Goal: Task Accomplishment & Management: Manage account settings

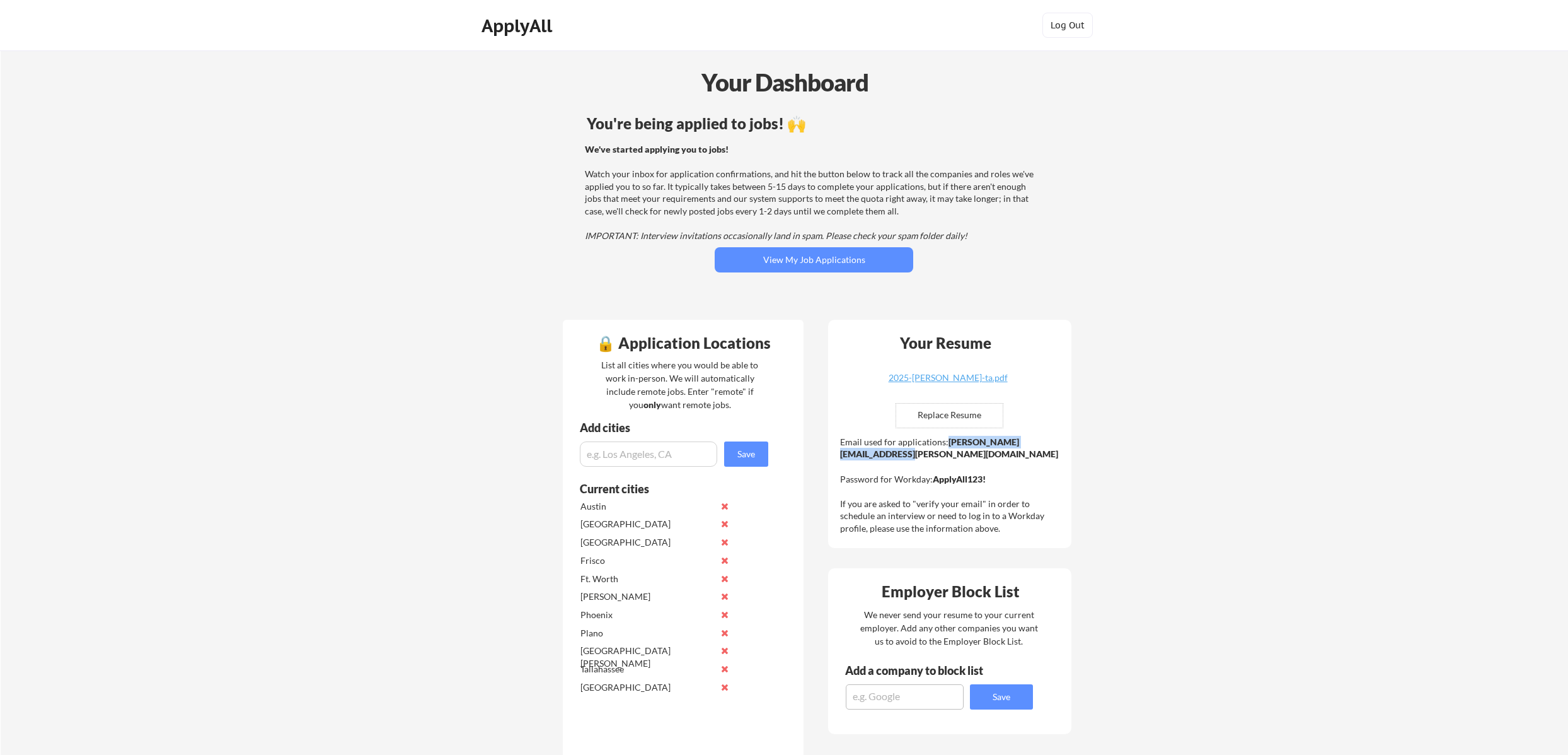
drag, startPoint x: 970, startPoint y: 449, endPoint x: 840, endPoint y: 456, distance: 130.2
click at [840, 456] on div "Email used for applications: jonathan.miller@mailflux.com Password for Workday:…" at bounding box center [951, 485] width 222 height 99
click at [803, 249] on button "View My Job Applications" at bounding box center [813, 260] width 198 height 25
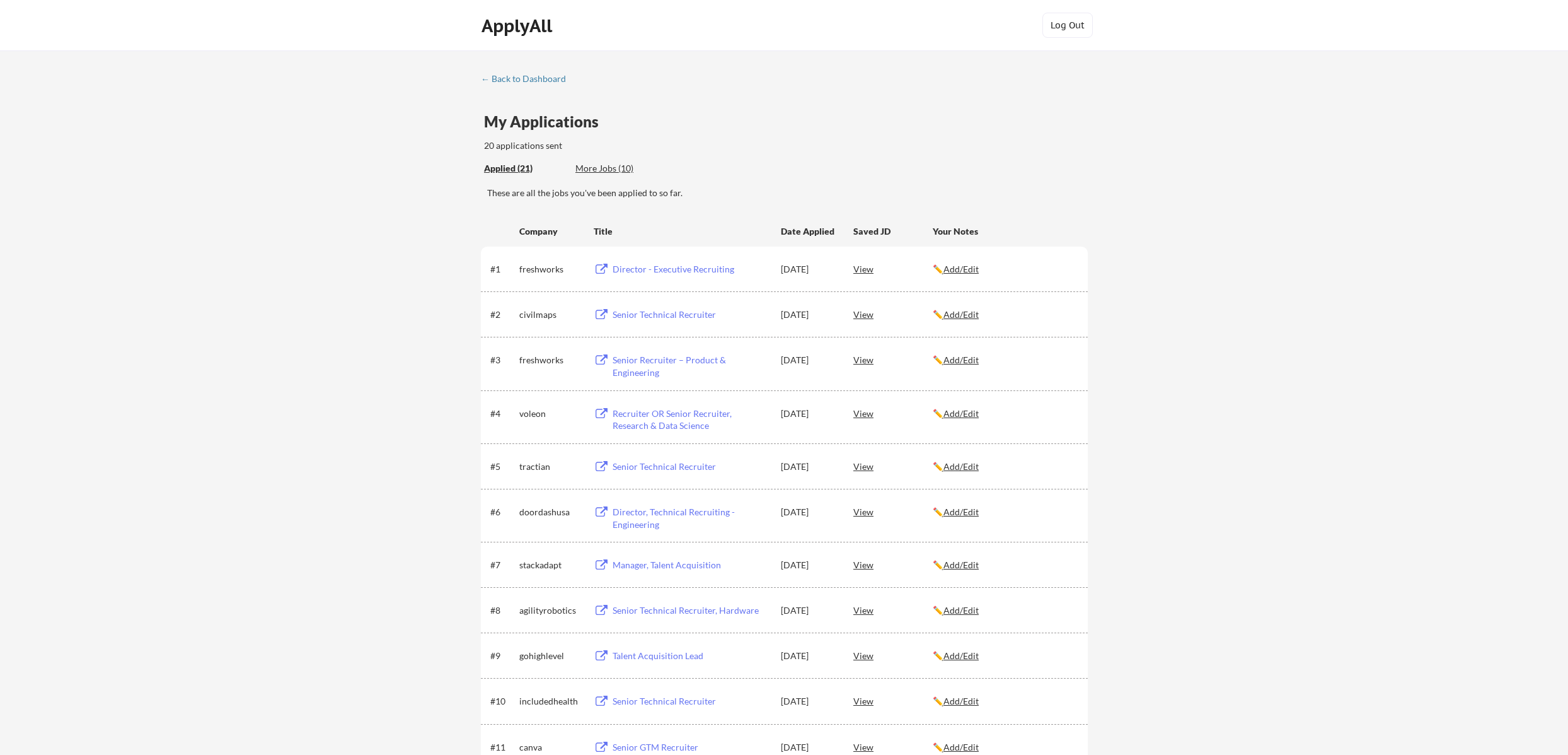
click at [619, 171] on div "More Jobs (10)" at bounding box center [622, 168] width 93 height 12
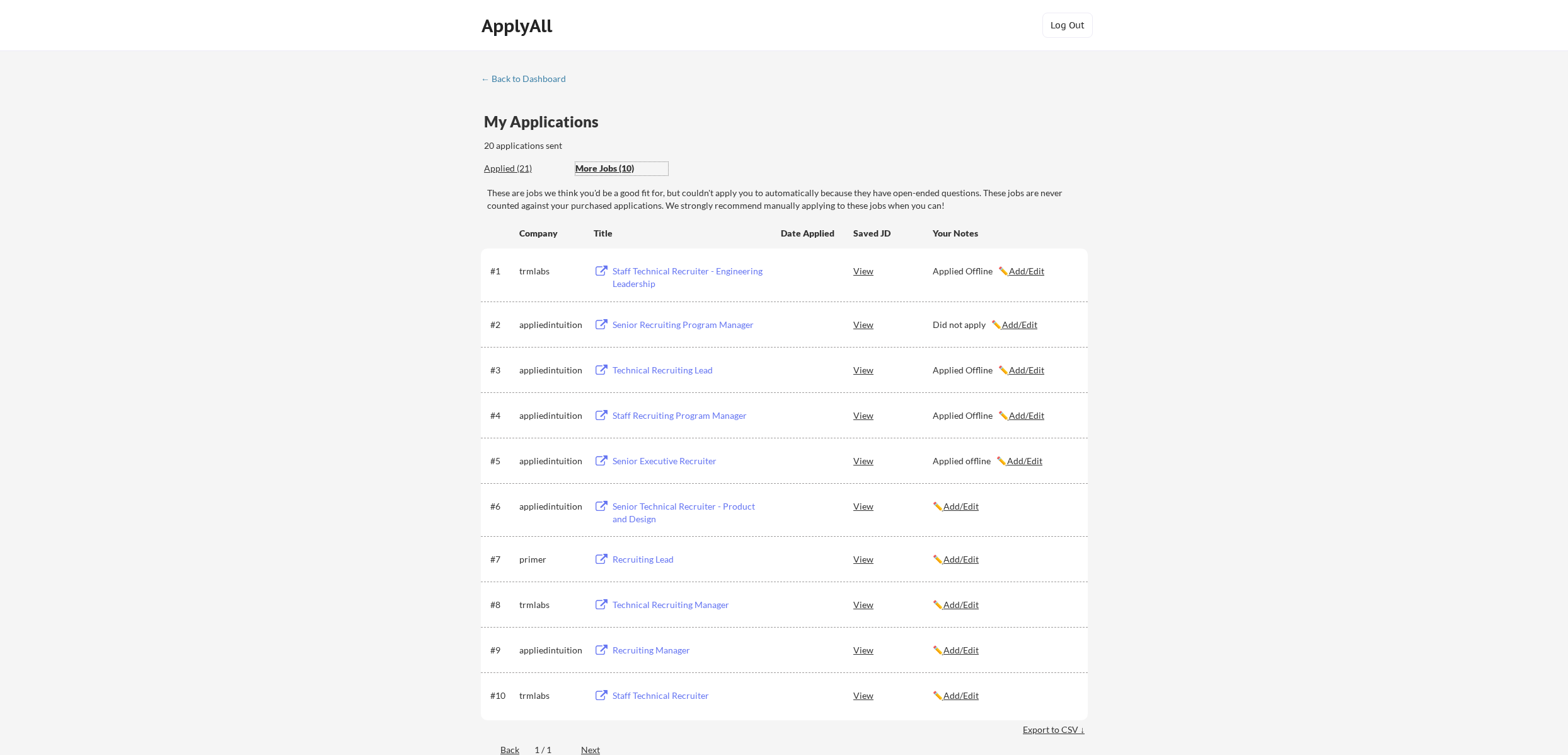
click at [693, 505] on div "Senior Technical Recruiter - Product and Design" at bounding box center [691, 512] width 156 height 25
click at [964, 505] on u "Add/Edit" at bounding box center [961, 506] width 36 height 11
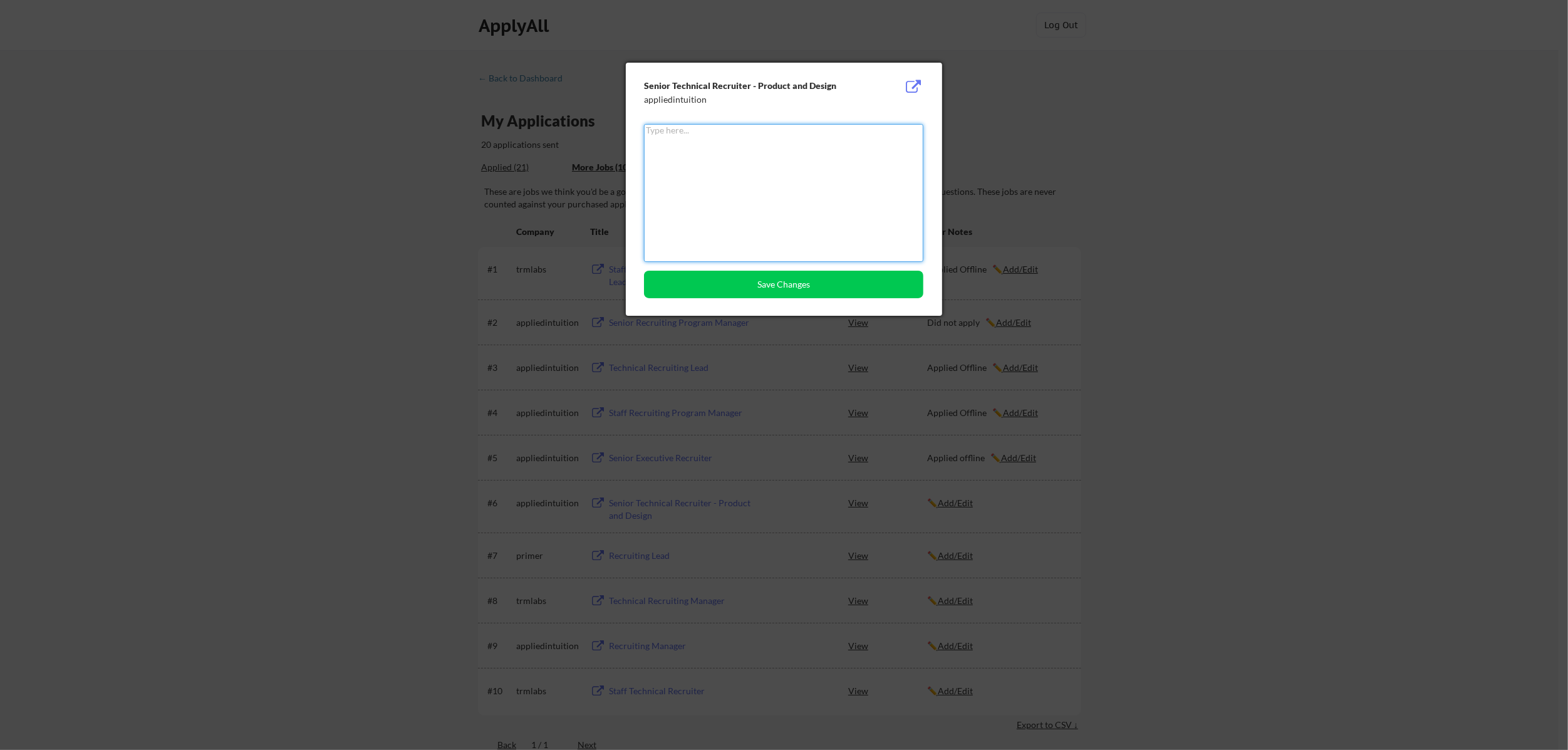
click at [730, 201] on textarea at bounding box center [784, 192] width 280 height 138
type textarea "Applied Offline"
click at [787, 281] on button "Save Changes" at bounding box center [784, 284] width 280 height 27
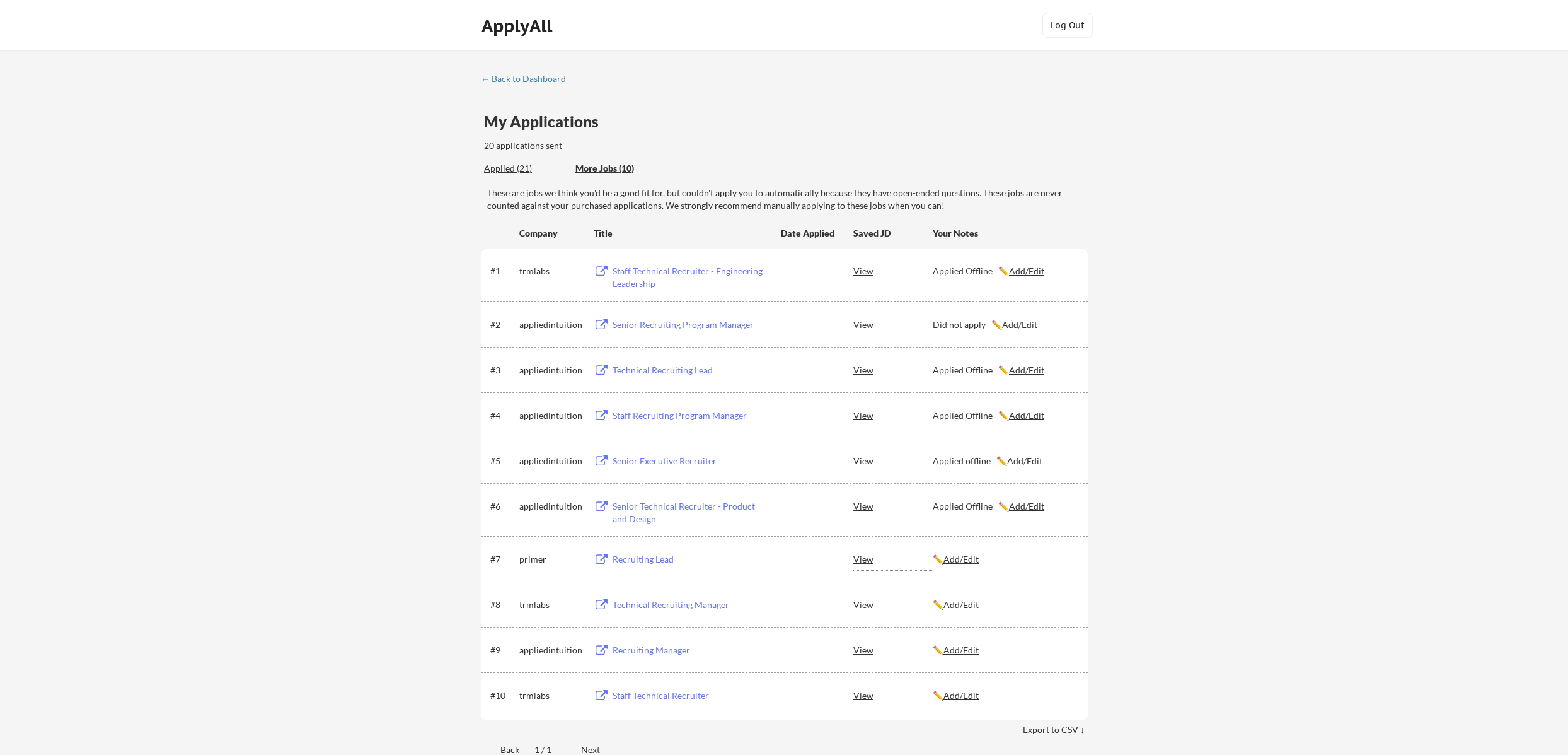
click at [867, 560] on div "View" at bounding box center [893, 558] width 80 height 22
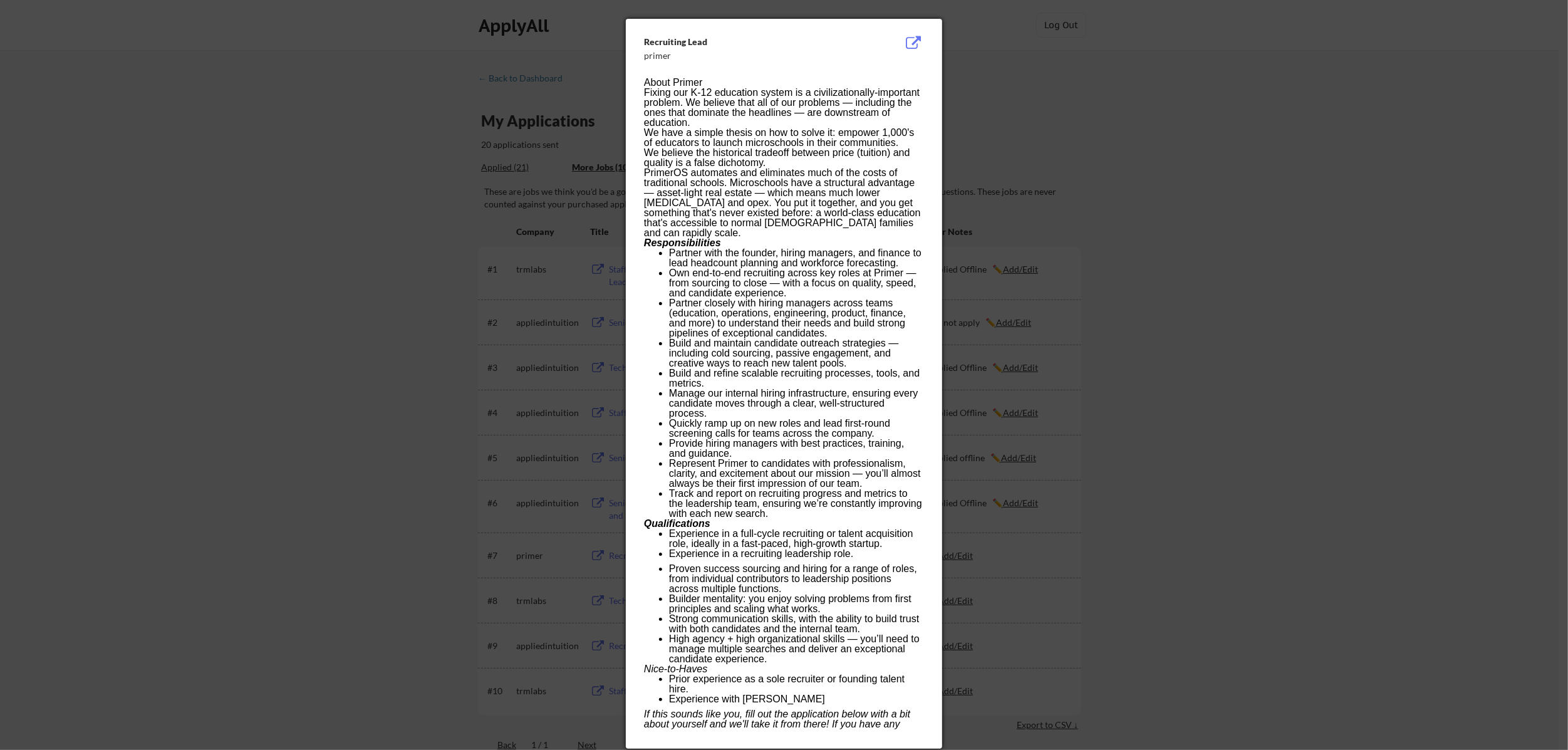
click at [1166, 405] on div at bounding box center [784, 375] width 1568 height 750
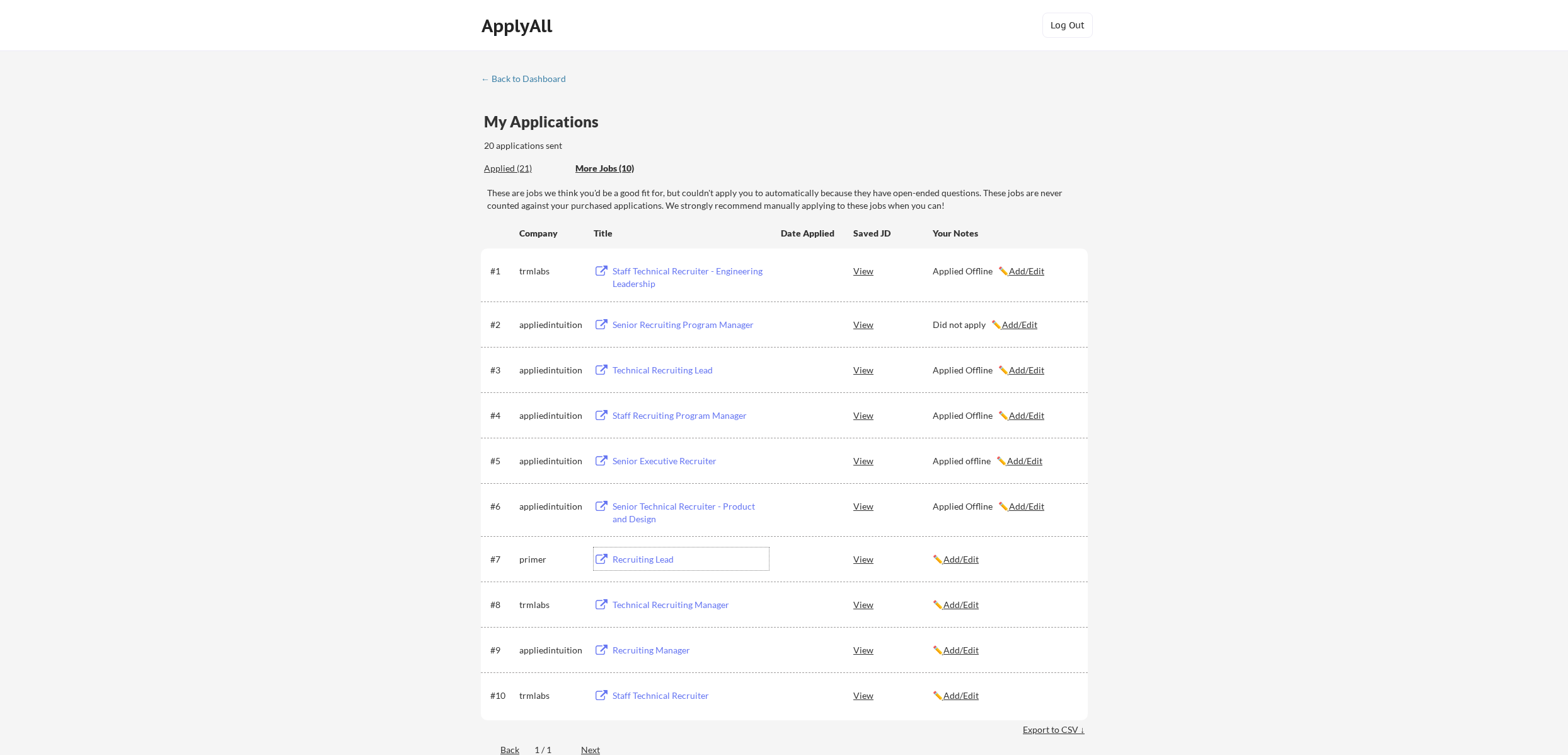
click at [630, 558] on div "Recruiting Lead" at bounding box center [691, 559] width 156 height 12
click at [978, 556] on u "Add/Edit" at bounding box center [961, 559] width 36 height 11
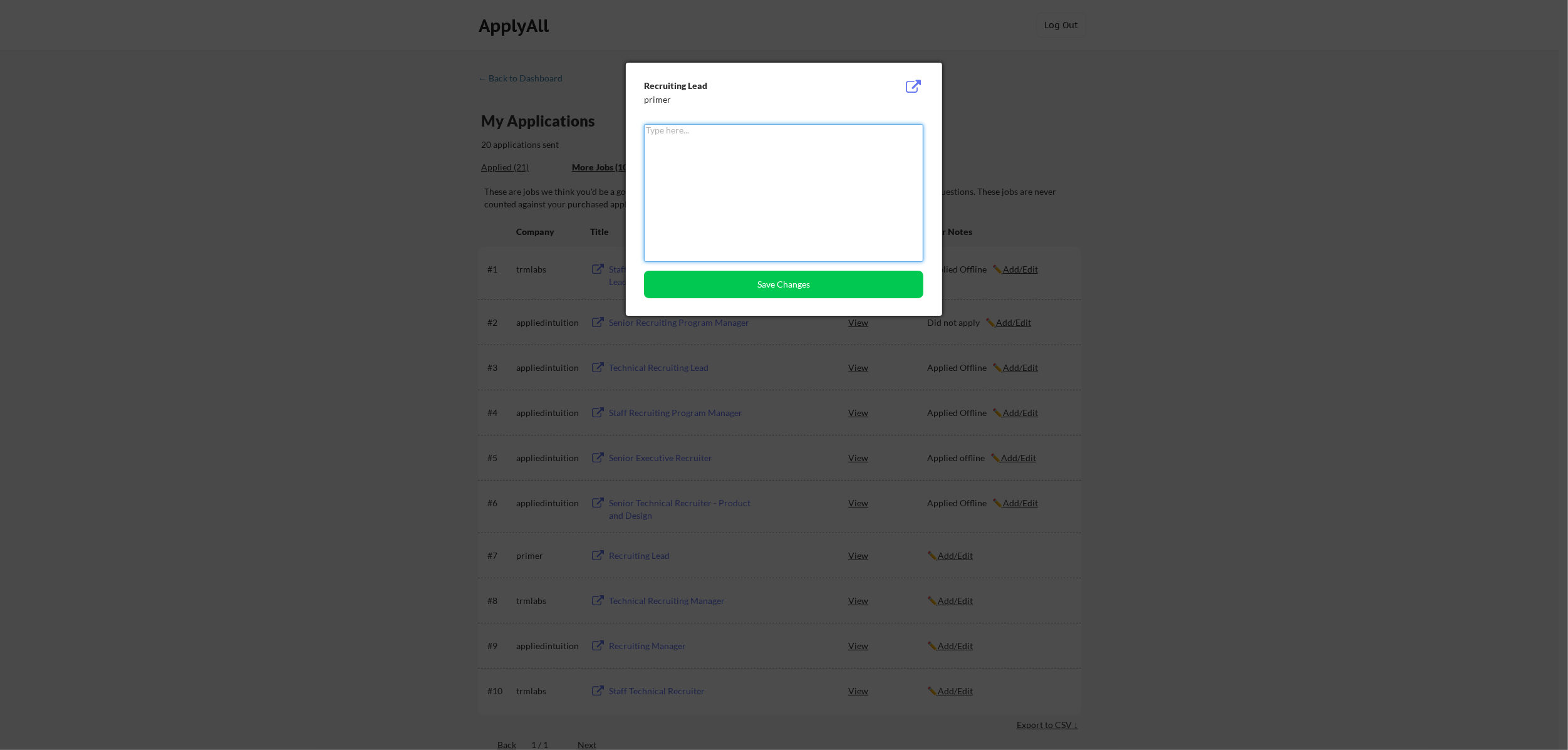
click at [731, 149] on textarea at bounding box center [784, 192] width 280 height 138
type textarea "Applied Offline"
click at [767, 279] on button "Save Changes" at bounding box center [784, 284] width 280 height 27
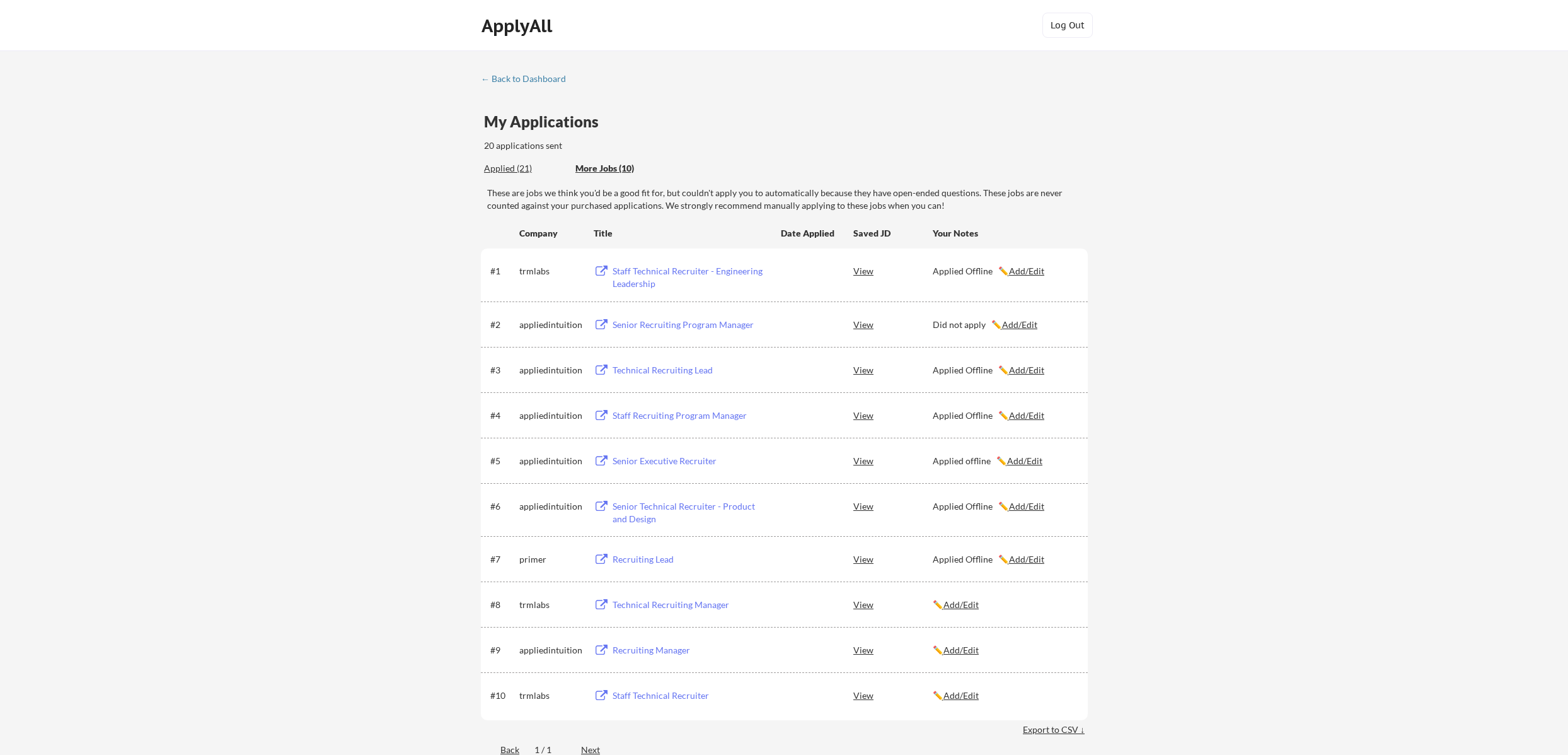
click at [677, 615] on div "Technical Recruiting Manager" at bounding box center [689, 604] width 159 height 22
click at [965, 603] on u "Add/Edit" at bounding box center [961, 604] width 36 height 11
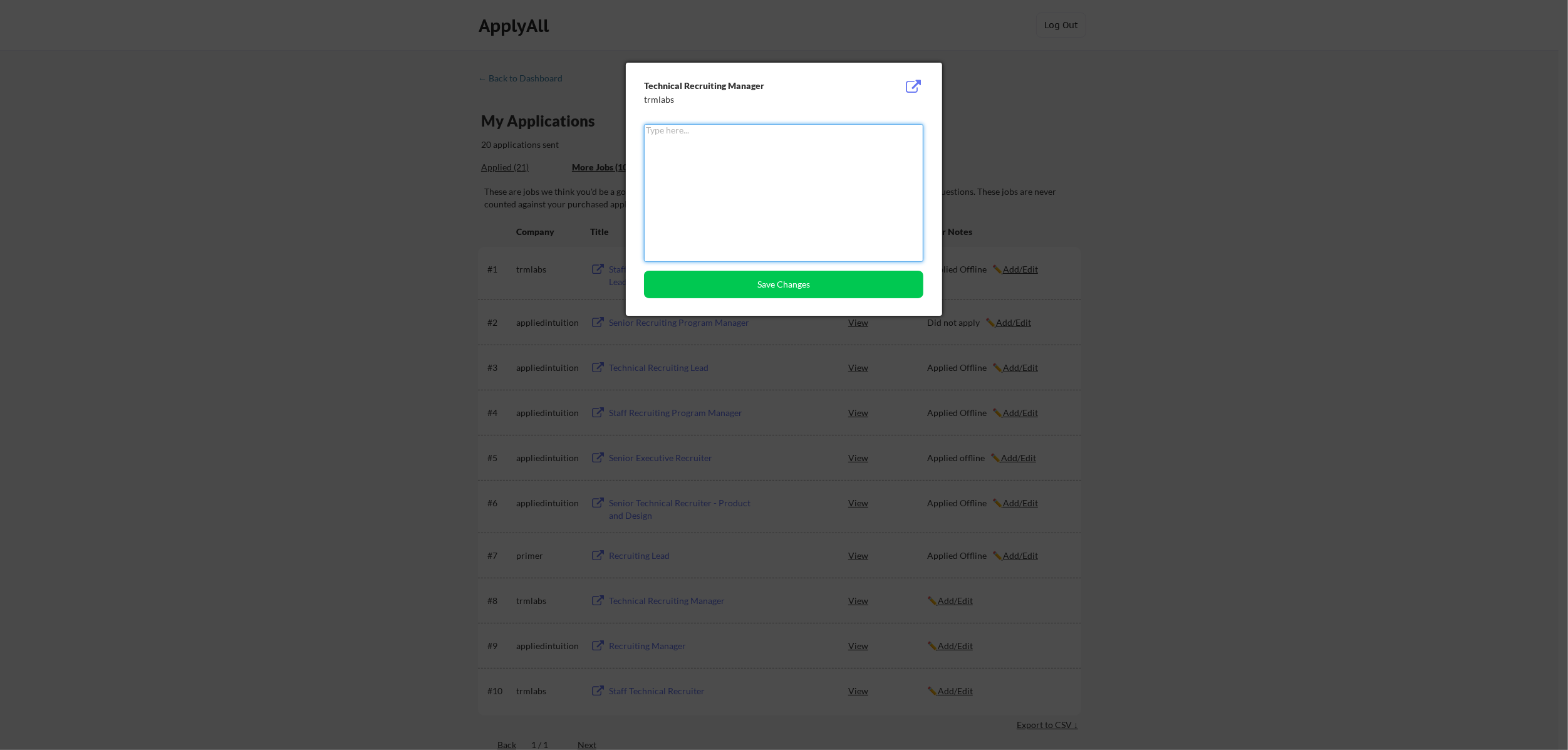
click at [775, 209] on textarea at bounding box center [784, 192] width 280 height 138
type textarea "Applied Offline"
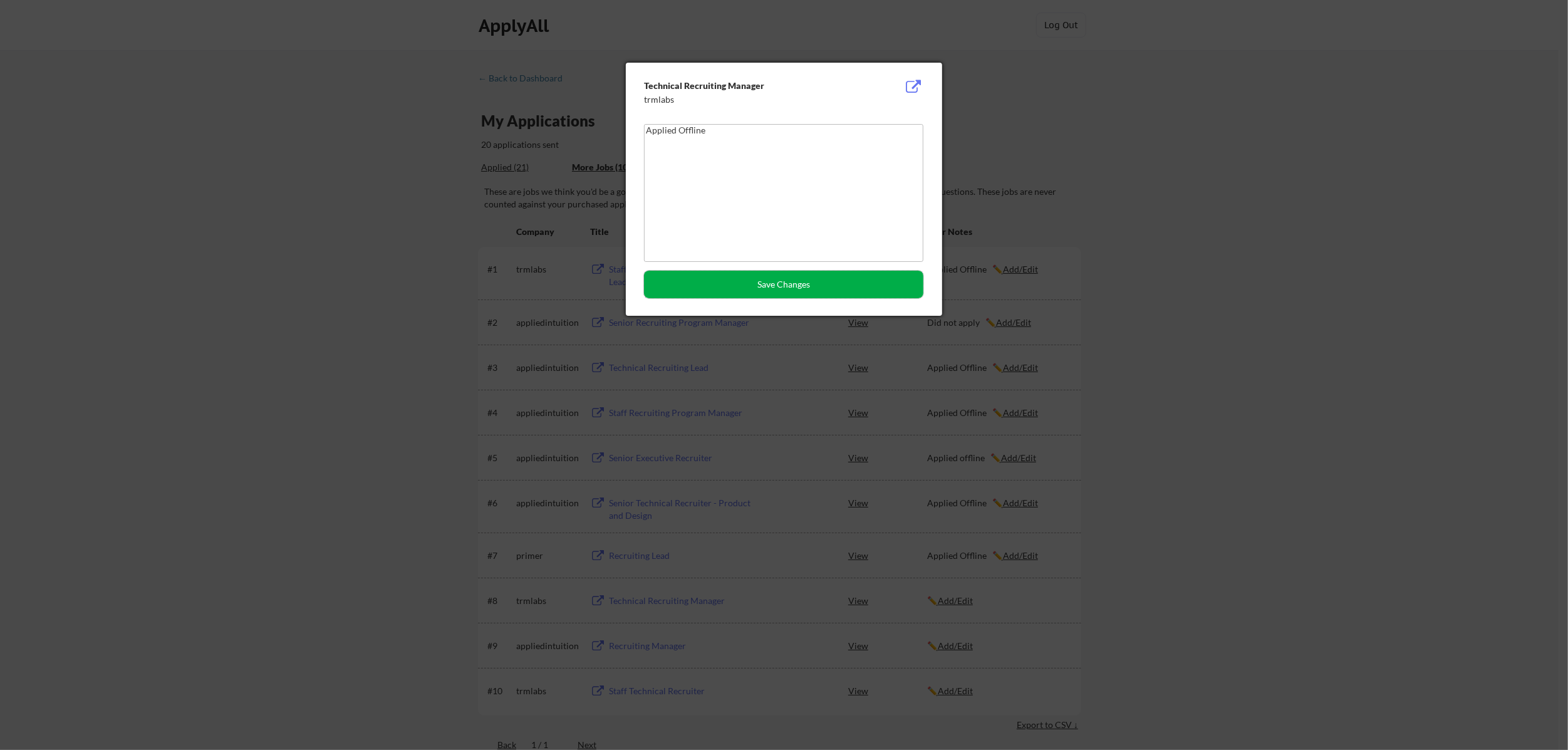
click at [786, 280] on button "Save Changes" at bounding box center [784, 284] width 280 height 27
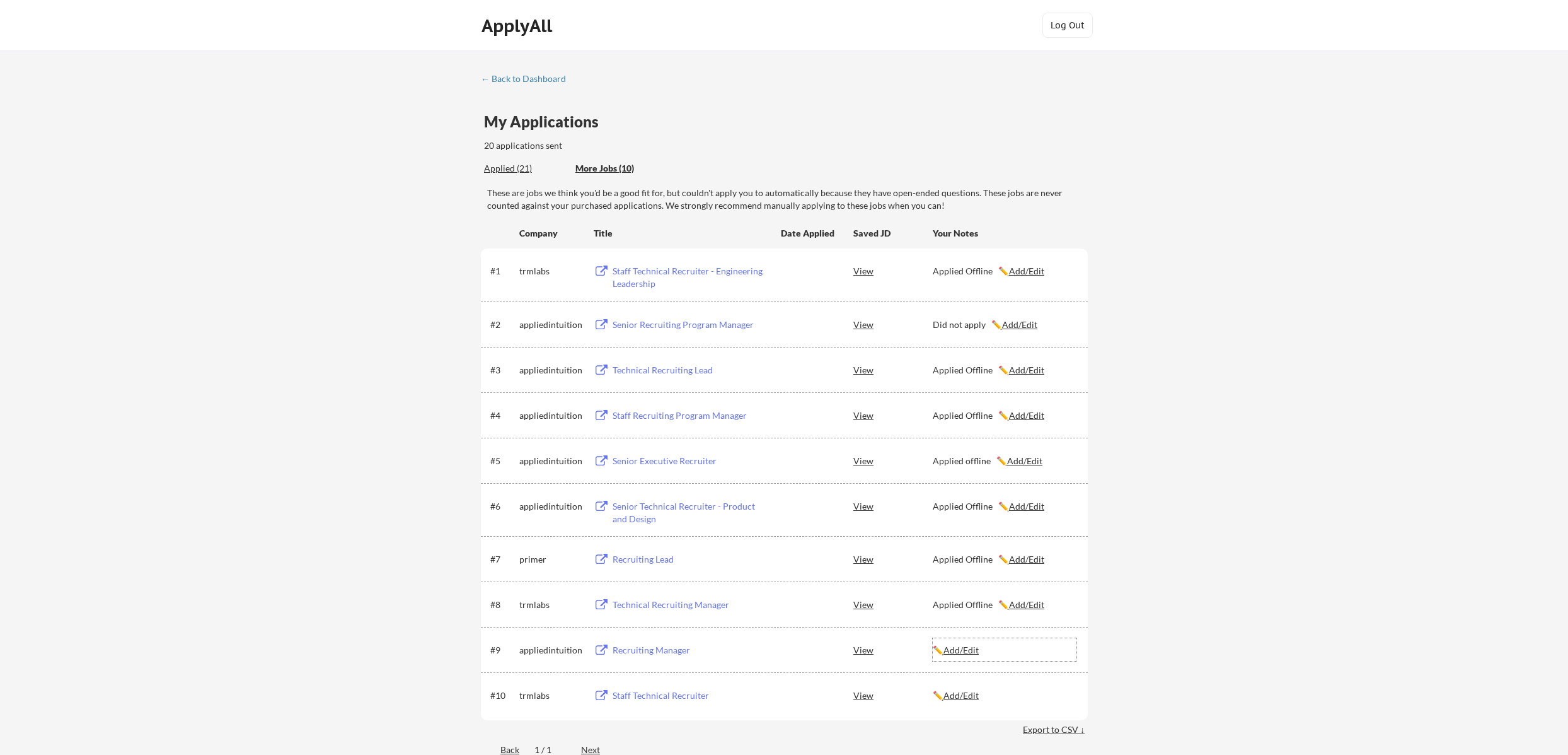
click at [961, 650] on u "Add/Edit" at bounding box center [961, 650] width 36 height 11
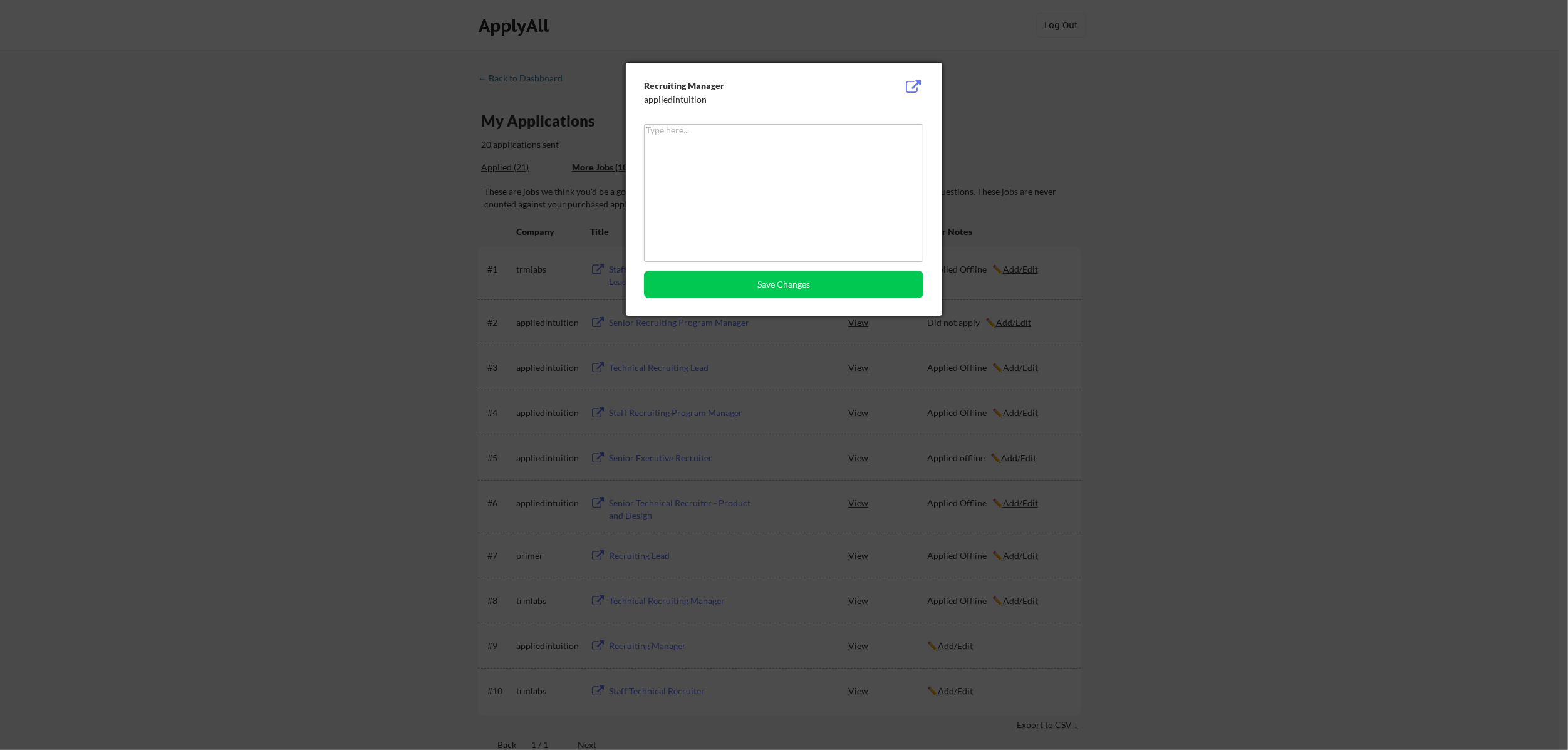
click at [681, 647] on div at bounding box center [784, 375] width 1568 height 750
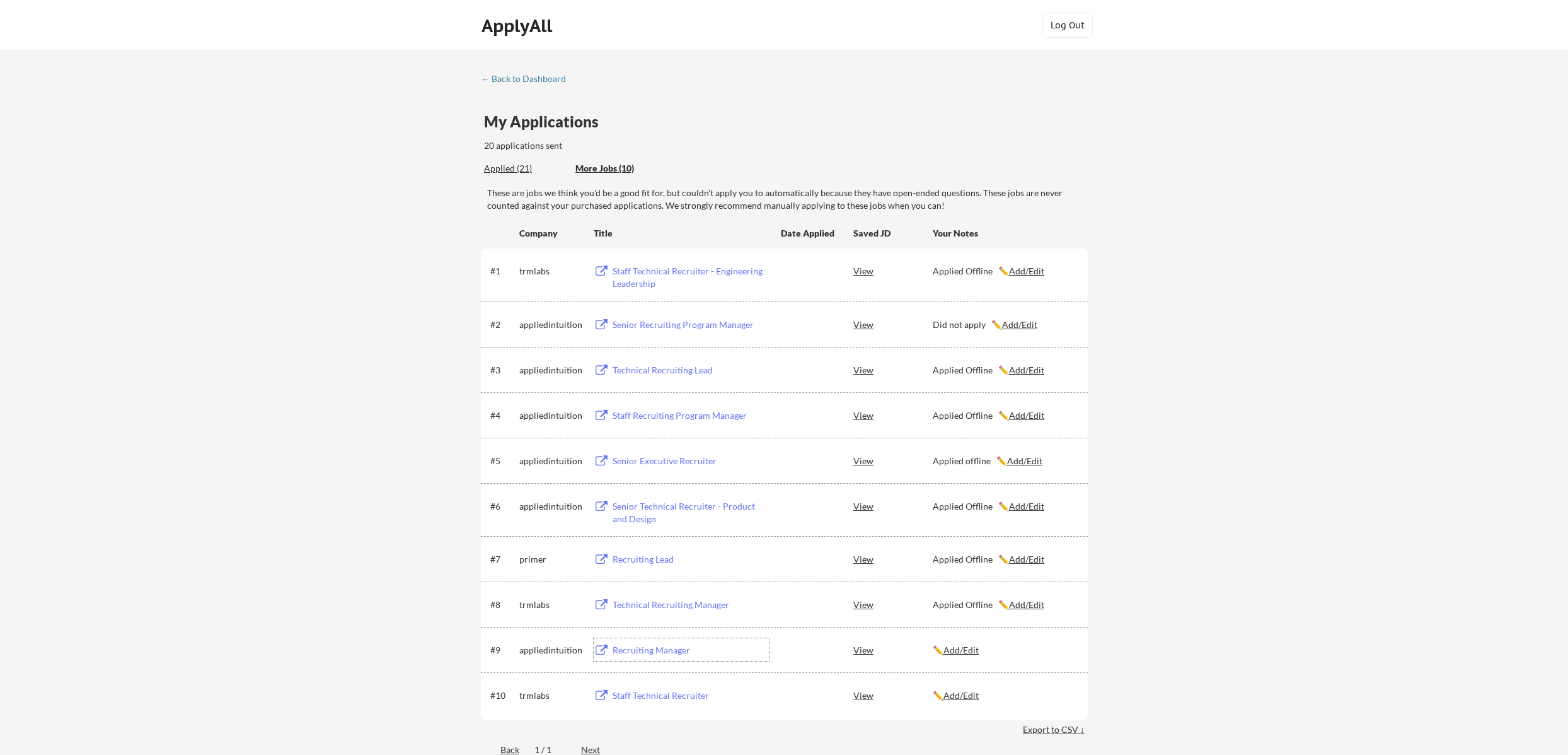
click at [676, 651] on div "Recruiting Manager" at bounding box center [691, 650] width 156 height 12
click at [970, 653] on u "Add/Edit" at bounding box center [961, 650] width 36 height 11
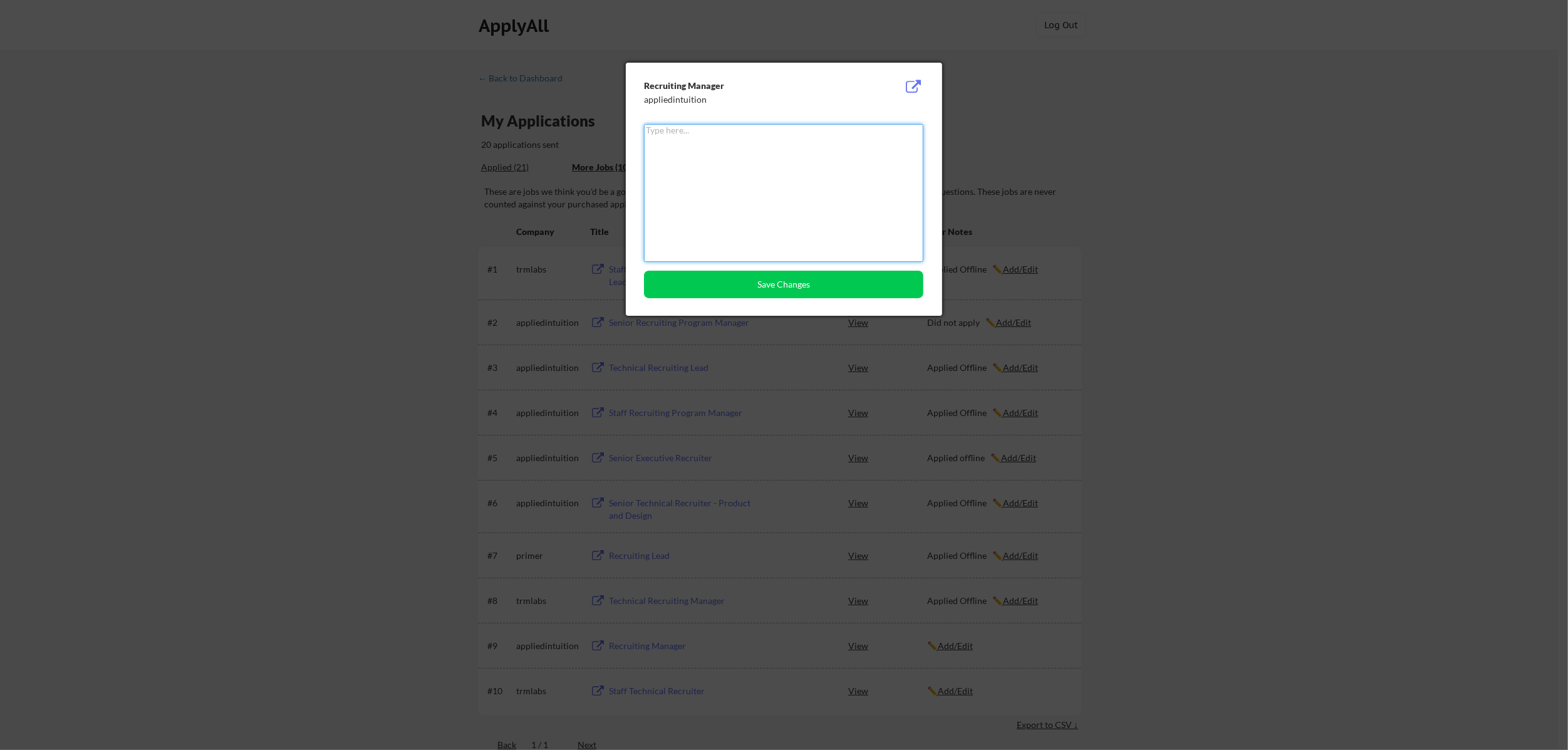
click at [707, 186] on textarea at bounding box center [784, 192] width 280 height 138
type textarea "Applied offline"
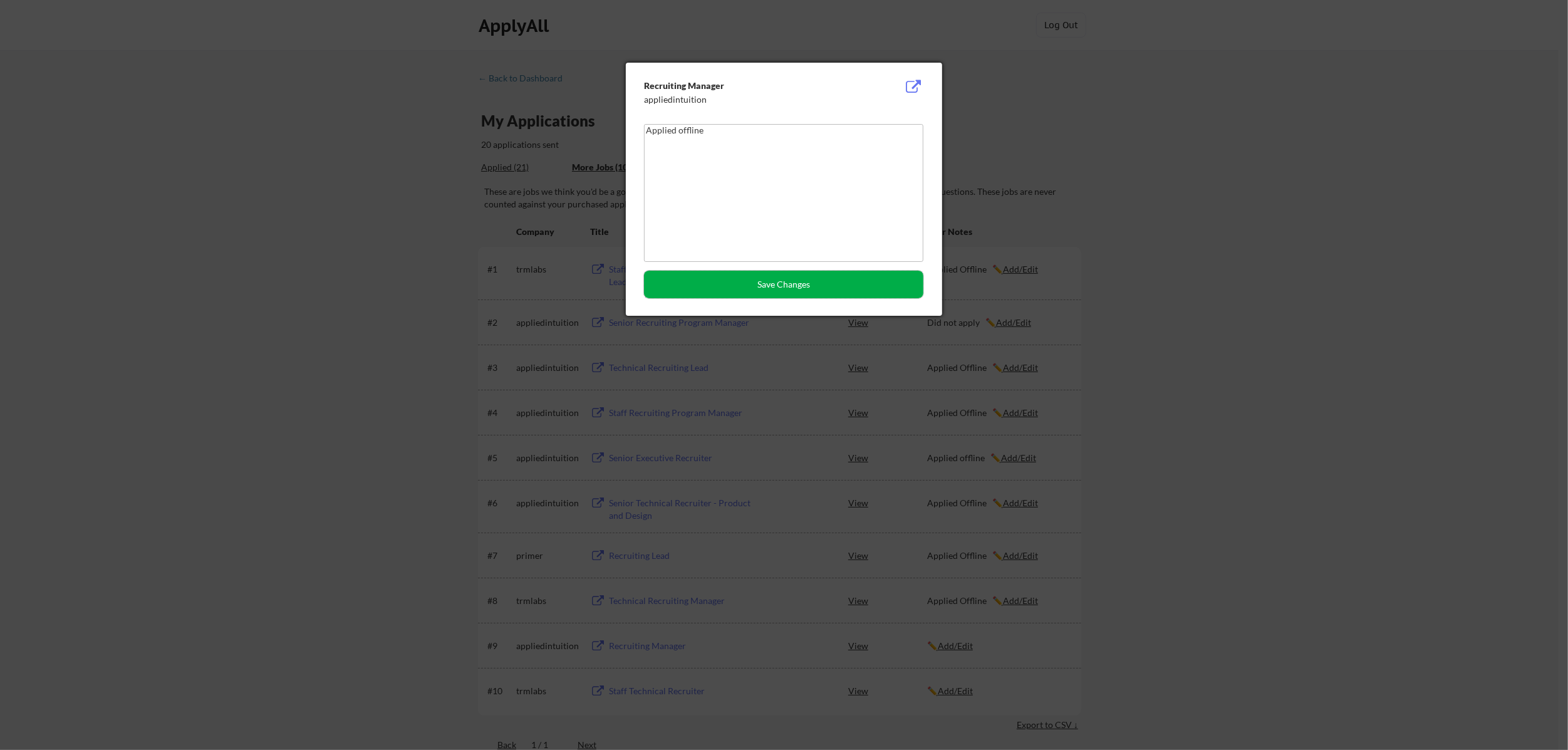
click at [797, 279] on button "Save Changes" at bounding box center [784, 284] width 280 height 27
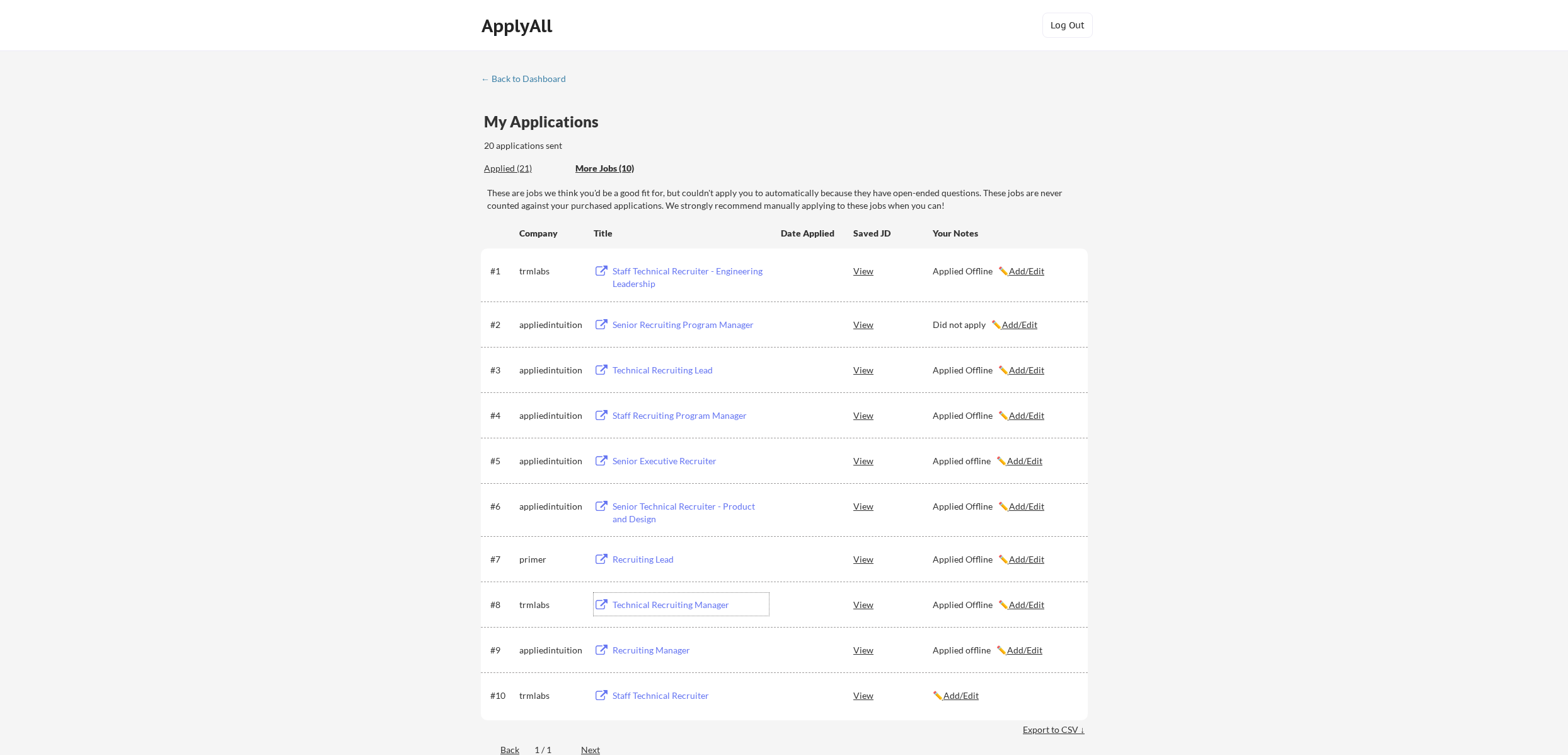
click at [657, 607] on div "Technical Recruiting Manager" at bounding box center [691, 605] width 156 height 12
click at [659, 694] on div "Staff Technical Recruiter" at bounding box center [691, 695] width 156 height 12
click at [966, 699] on u "Add/Edit" at bounding box center [961, 695] width 36 height 11
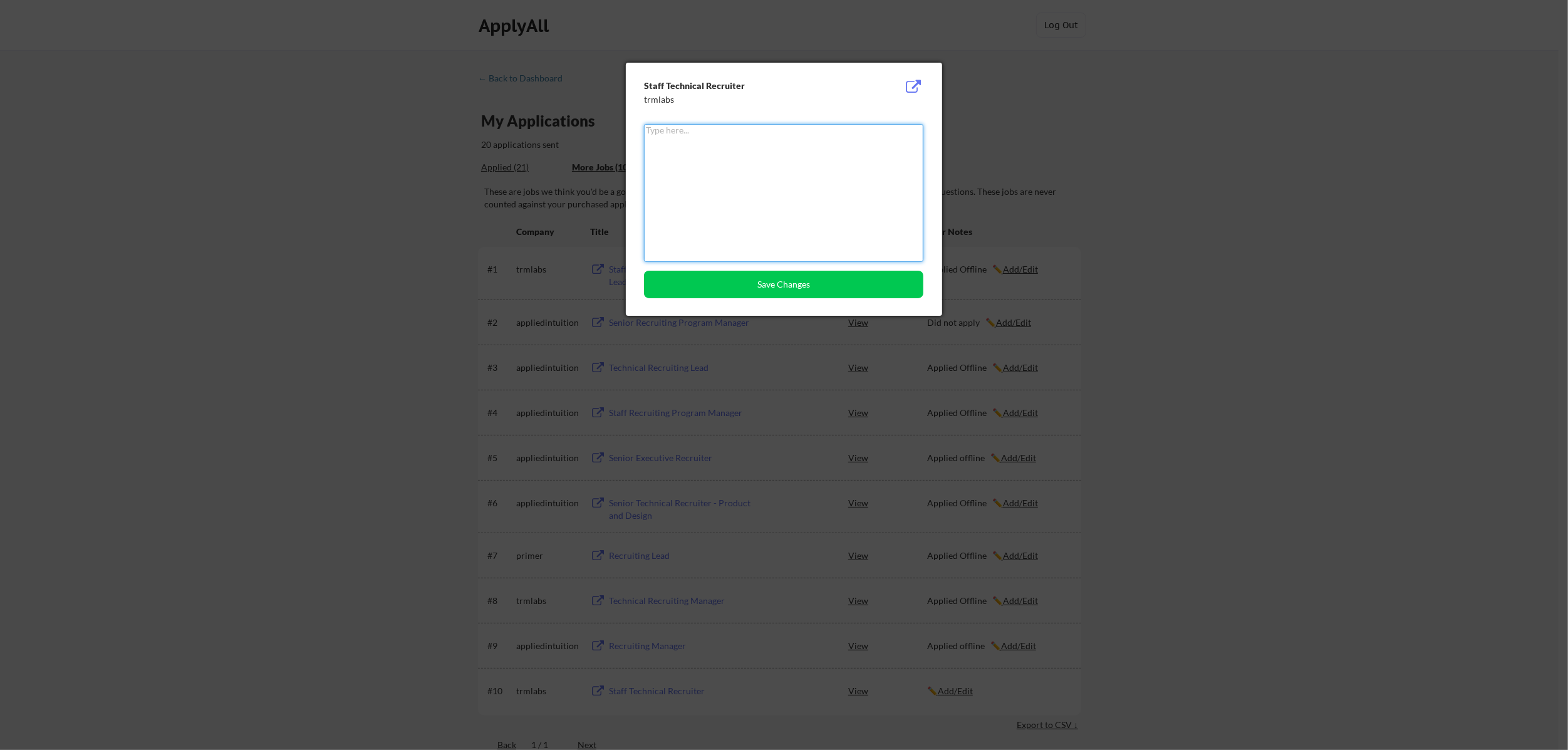
click at [751, 206] on textarea at bounding box center [784, 192] width 280 height 138
type textarea "applied offline"
click at [783, 290] on button "Save Changes" at bounding box center [784, 284] width 280 height 27
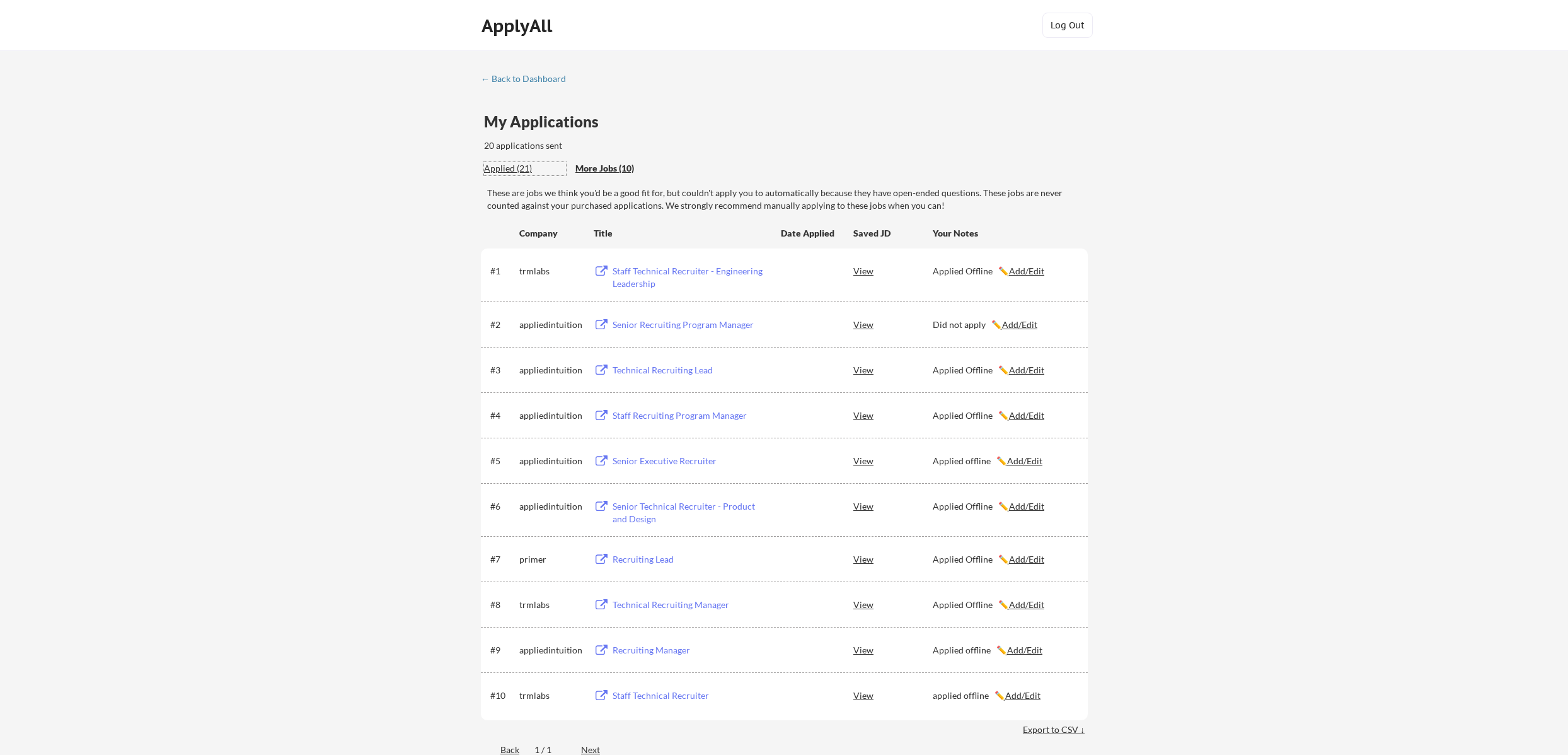
click at [496, 169] on div "Applied (21)" at bounding box center [525, 168] width 82 height 12
